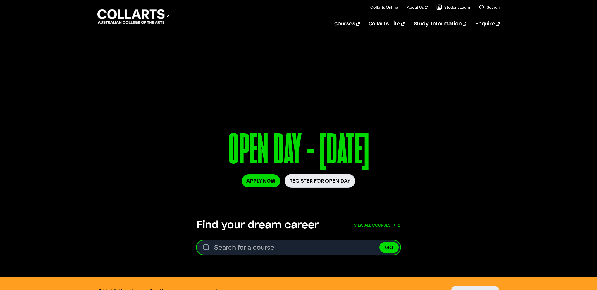
click at [291, 247] on input "Search for a course" at bounding box center [298, 247] width 204 height 14
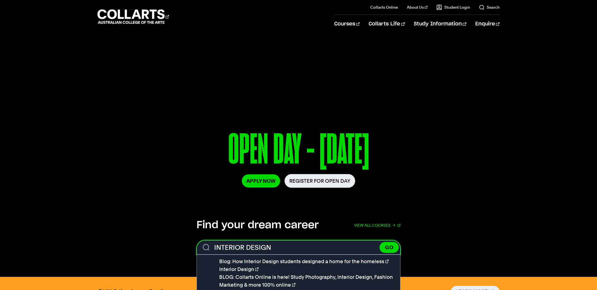
type input "INTERIOR DESIGN"
click at [379, 242] on button "GO" at bounding box center [388, 247] width 19 height 11
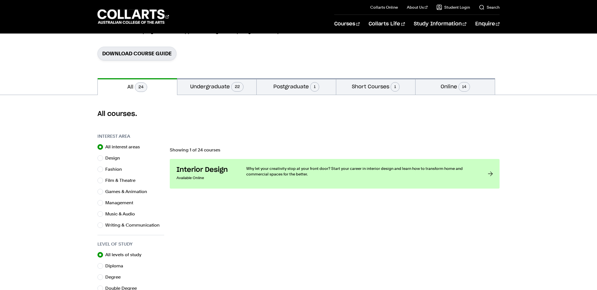
scroll to position [81, 0]
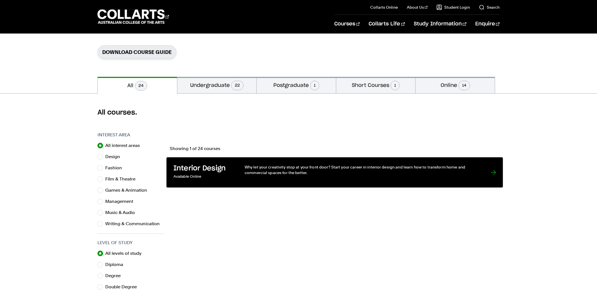
click at [330, 168] on p "Why let your creativity stop at your front door? Start your career in interior …" at bounding box center [361, 169] width 235 height 11
